Goal: Task Accomplishment & Management: Use online tool/utility

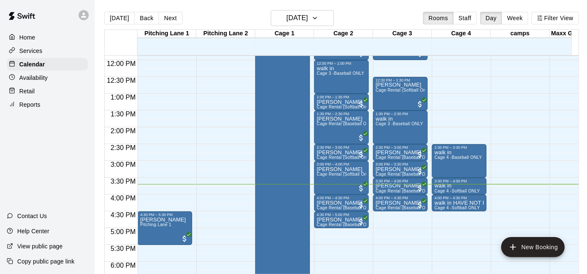
scroll to position [406, 0]
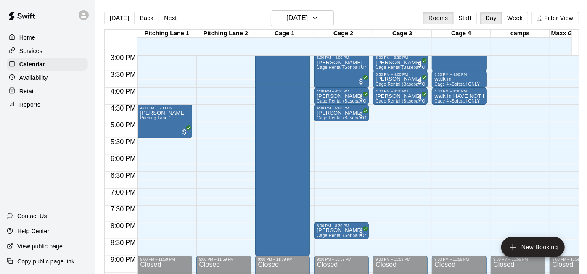
scroll to position [503, 0]
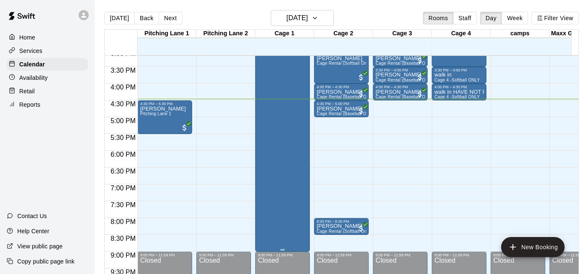
scroll to position [511, 0]
